Goal: Task Accomplishment & Management: Use online tool/utility

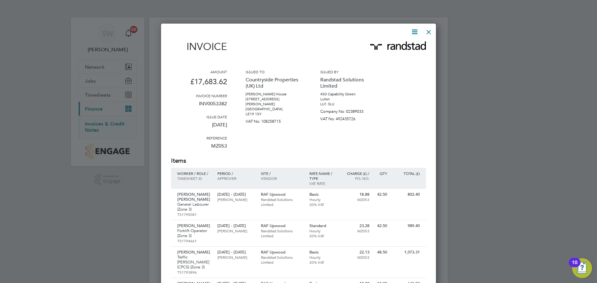
click at [429, 31] on div at bounding box center [428, 30] width 11 height 11
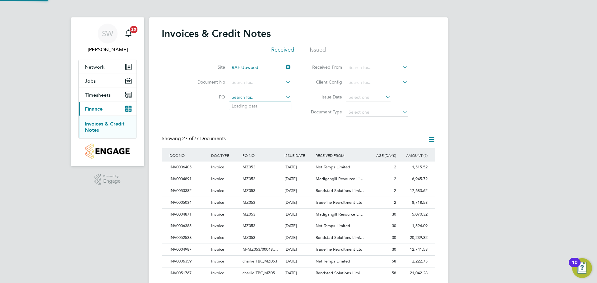
click at [254, 97] on input at bounding box center [260, 97] width 61 height 9
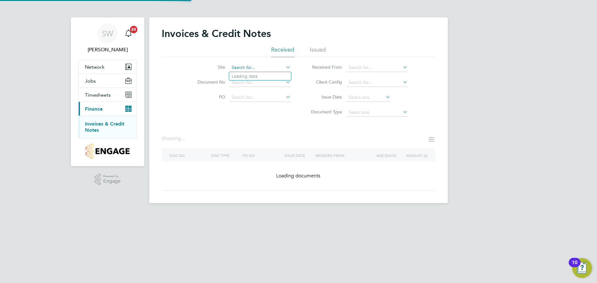
click at [255, 72] on div "Invoices & Credit Notes Received Issued Site Document No PO Status Paid Date Is…" at bounding box center [298, 110] width 299 height 186
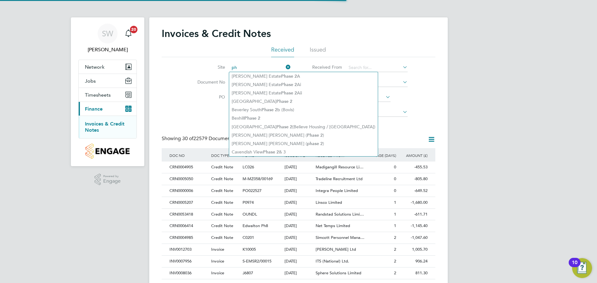
type input "p"
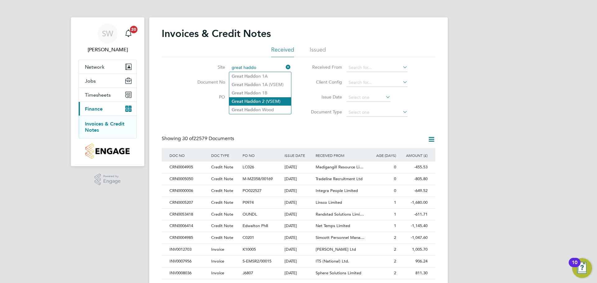
click at [261, 102] on li "Great Haddo n 2 (VSEM)" at bounding box center [260, 101] width 62 height 8
type input "Great Haddon 2 (VSEM)"
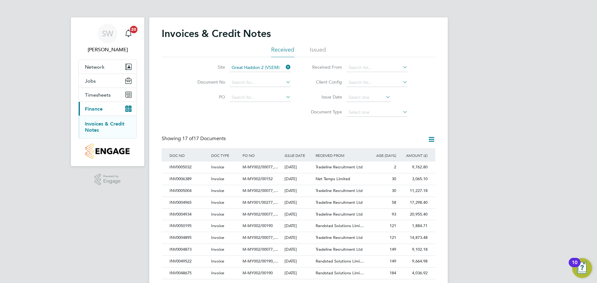
scroll to position [101, 0]
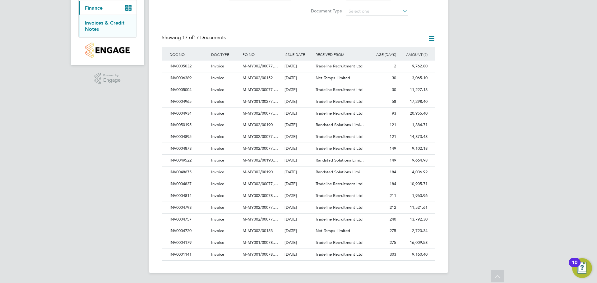
click at [434, 38] on icon at bounding box center [432, 39] width 8 height 8
click at [392, 69] on li "Export transactions" at bounding box center [405, 70] width 59 height 9
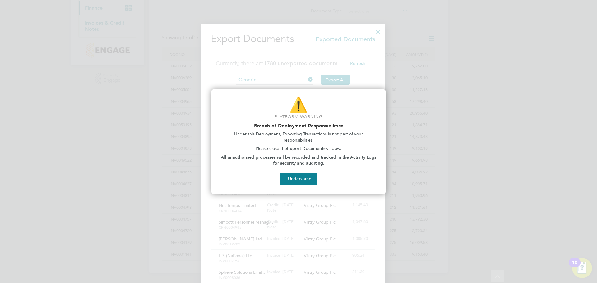
scroll to position [12, 53]
click at [300, 179] on button "I Understand" at bounding box center [298, 179] width 37 height 12
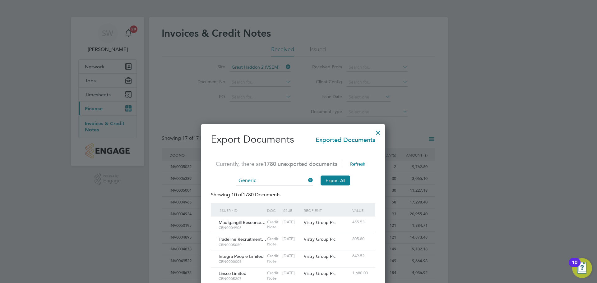
click at [384, 131] on div at bounding box center [378, 131] width 11 height 11
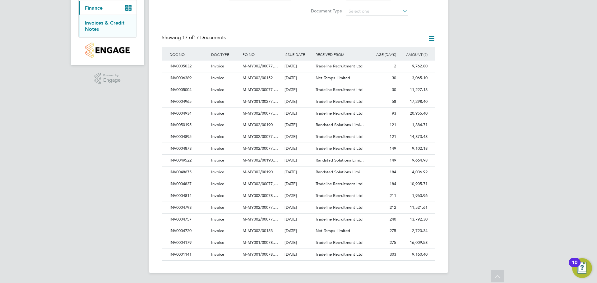
click at [516, 153] on div "SW [PERSON_NAME] Notifications 20 Applications: Network Team Members Sites Work…" at bounding box center [298, 91] width 597 height 384
click at [481, 117] on div "SW [PERSON_NAME] Notifications 20 Applications: Network Team Members Sites Work…" at bounding box center [298, 91] width 597 height 384
click at [514, 94] on div "SW [PERSON_NAME] Notifications 20 Applications: Network Team Members Sites Work…" at bounding box center [298, 91] width 597 height 384
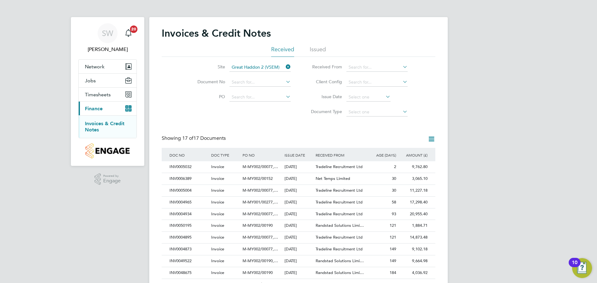
scroll to position [0, 0]
click at [456, 188] on div "SW [PERSON_NAME] Notifications 20 Applications: Network Team Members Sites Work…" at bounding box center [298, 192] width 597 height 384
click at [276, 121] on div "Invoices & Credit Notes Received Issued Site Great Haddon 2 (VSEM) Document No …" at bounding box center [299, 194] width 274 height 335
